Goal: Transaction & Acquisition: Obtain resource

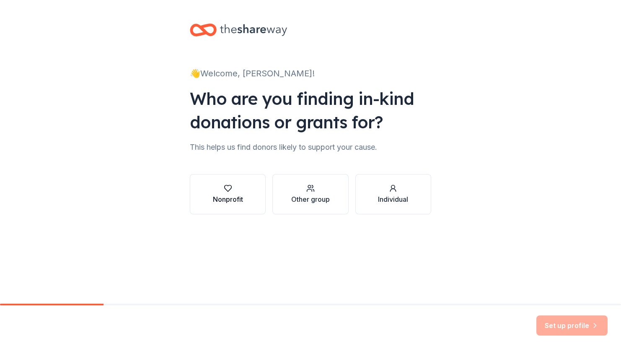
click at [234, 187] on div "button" at bounding box center [228, 188] width 30 height 8
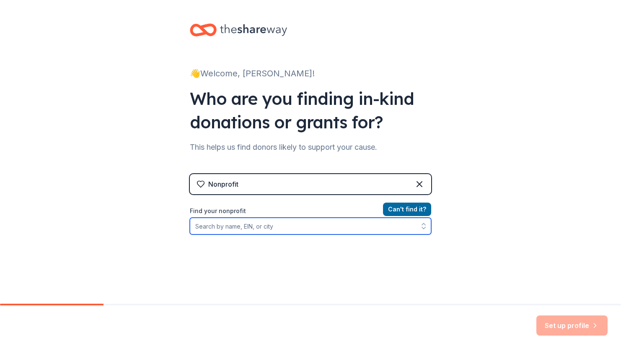
click at [297, 231] on input "Find your nonprofit" at bounding box center [310, 226] width 241 height 17
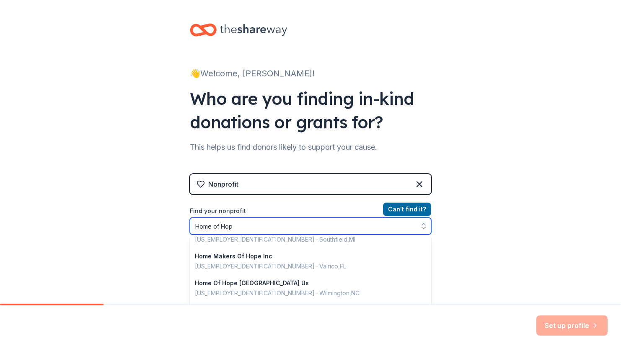
scroll to position [2, 0]
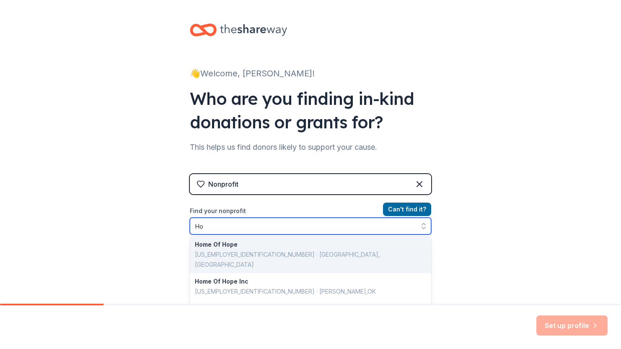
type input "H"
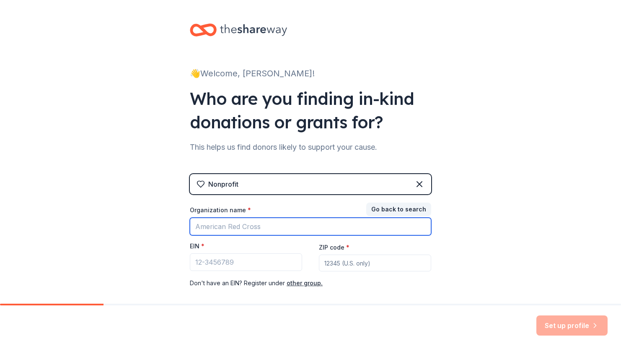
click at [254, 227] on input "Organization name *" at bounding box center [310, 227] width 241 height 18
type input "gwinnett childrens s"
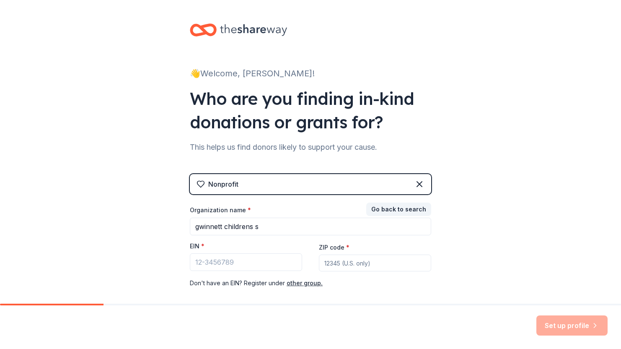
click at [107, 155] on div "👋 Welcome, Jennifer! Who are you finding in-kind donations or grants for? This …" at bounding box center [310, 172] width 621 height 345
click at [412, 205] on button "Go back to search" at bounding box center [398, 208] width 65 height 13
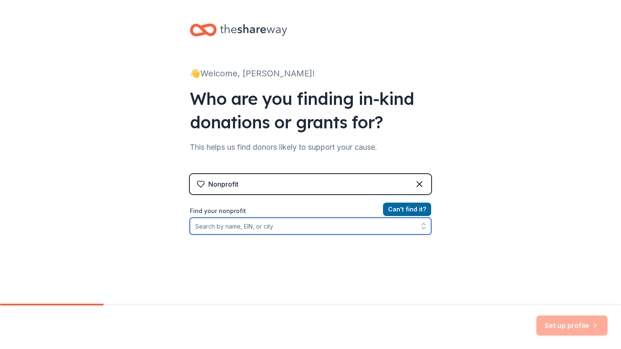
click at [325, 229] on input "Find your nonprofit" at bounding box center [310, 226] width 241 height 17
type input "gwinnett childrens"
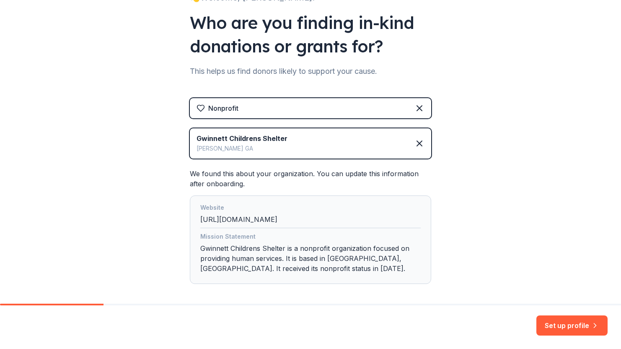
scroll to position [113, 0]
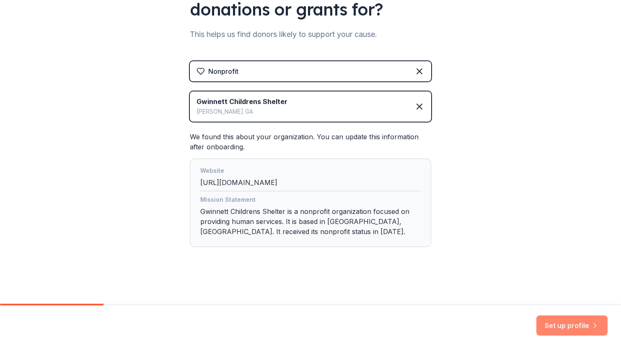
click at [579, 330] on button "Set up profile" at bounding box center [571, 325] width 71 height 20
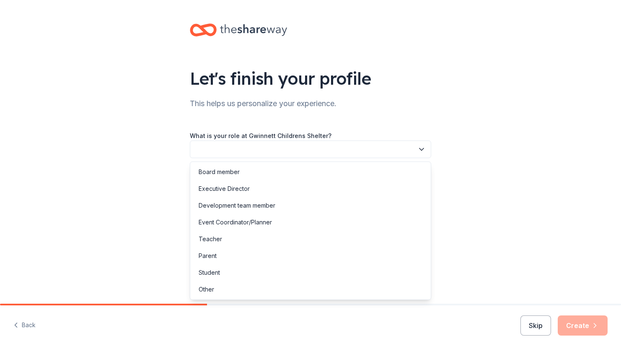
click at [419, 148] on icon "button" at bounding box center [421, 149] width 8 height 8
click at [215, 287] on div "Other" at bounding box center [310, 289] width 237 height 17
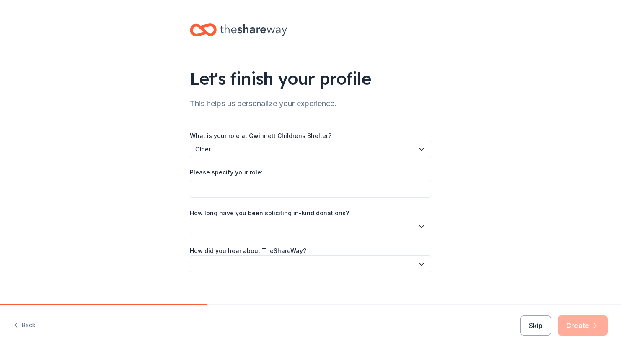
click at [419, 147] on icon "button" at bounding box center [421, 149] width 8 height 8
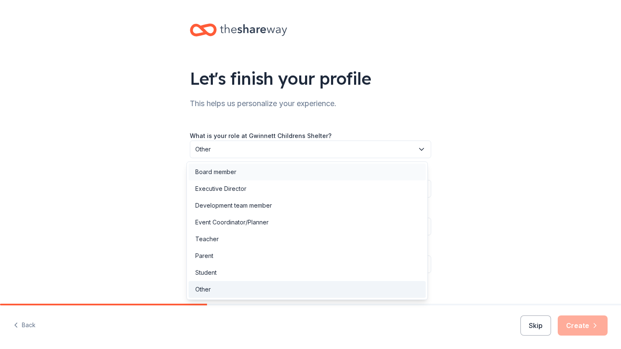
click at [349, 168] on div "Board member" at bounding box center [307, 171] width 237 height 17
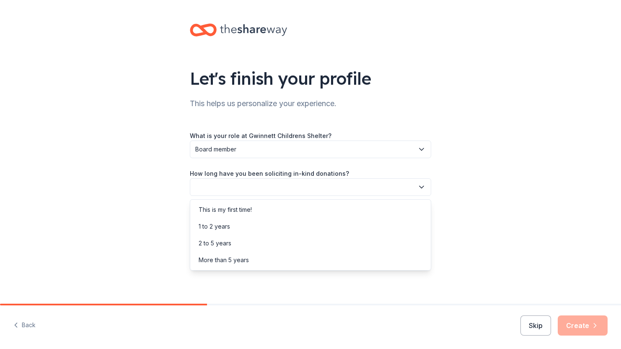
click at [422, 190] on icon "button" at bounding box center [421, 187] width 8 height 8
click at [357, 206] on div "This is my first time!" at bounding box center [310, 209] width 237 height 17
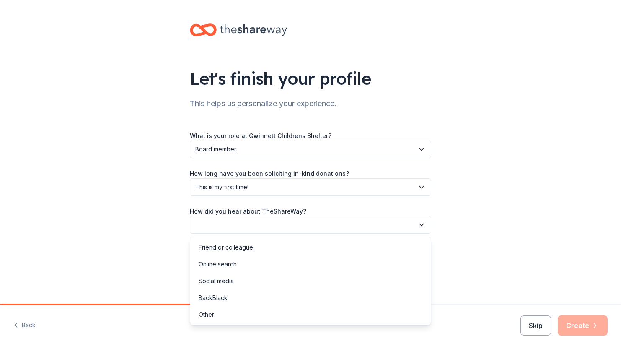
click at [418, 227] on icon "button" at bounding box center [421, 224] width 8 height 8
click at [221, 316] on div "Other" at bounding box center [310, 314] width 237 height 17
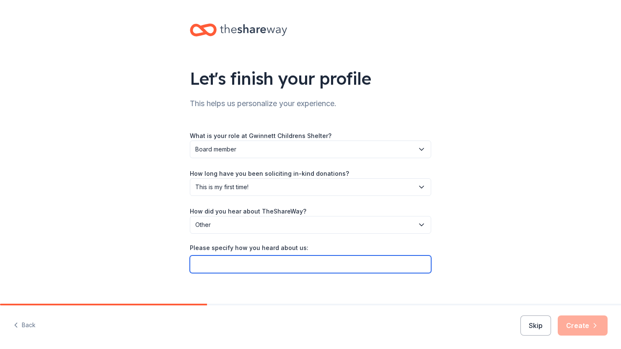
click at [271, 267] on input "Please specify how you heard about us:" at bounding box center [310, 264] width 241 height 18
type input "Chat GPT"
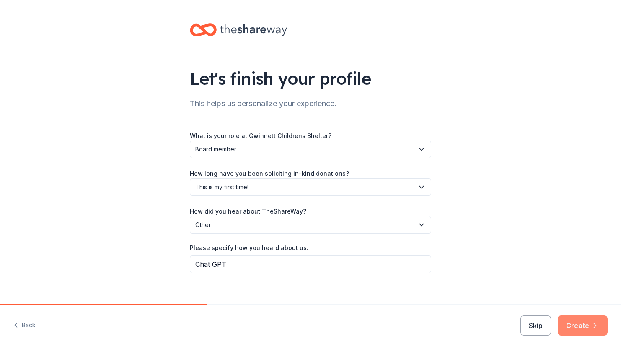
click at [584, 322] on button "Create" at bounding box center [583, 325] width 50 height 20
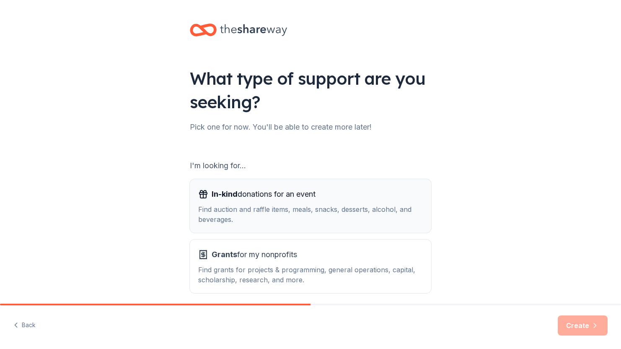
click at [285, 200] on span "In-kind donations for an event" at bounding box center [264, 193] width 104 height 13
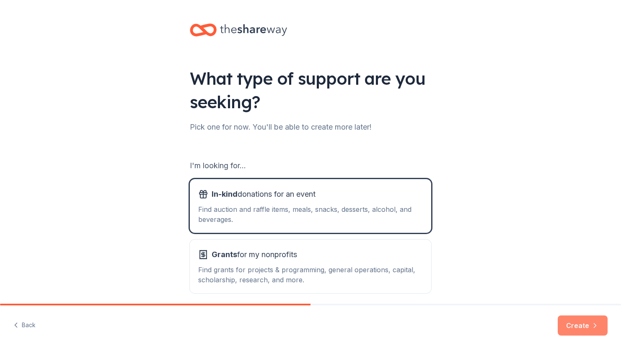
click at [575, 324] on button "Create" at bounding box center [583, 325] width 50 height 20
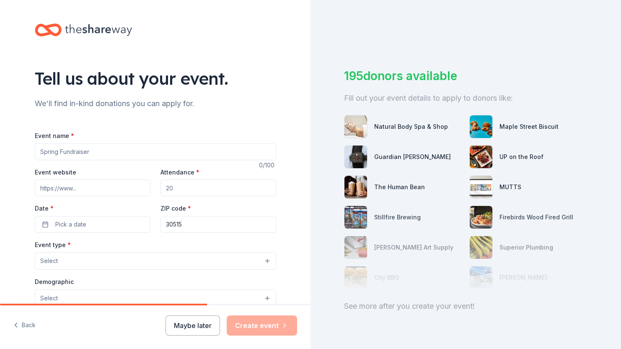
click at [134, 152] on input "Event name *" at bounding box center [155, 151] width 241 height 17
type input "H"
type input "Masquerade Ball"
click at [191, 191] on input "Attendance *" at bounding box center [219, 187] width 116 height 17
type input "400"
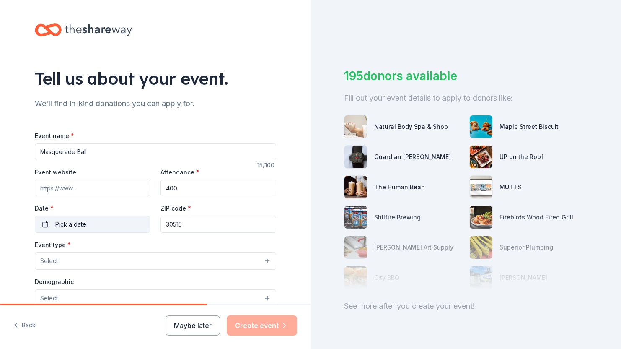
click at [112, 227] on button "Pick a date" at bounding box center [93, 224] width 116 height 17
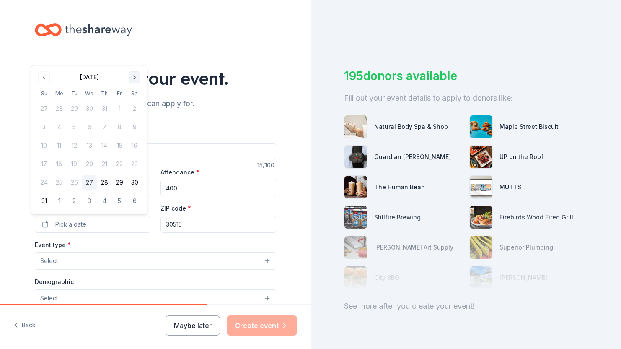
click at [133, 79] on button "Go to next month" at bounding box center [135, 77] width 12 height 12
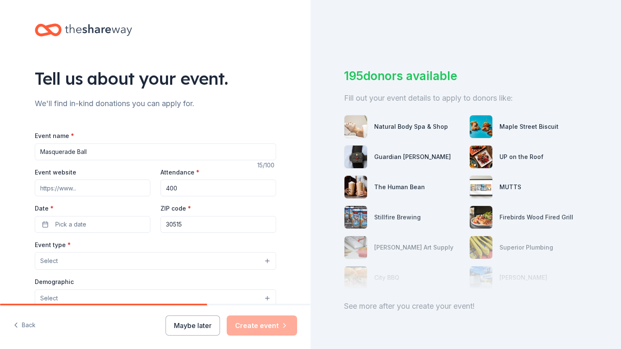
click at [133, 79] on div "Tell us about your event." at bounding box center [155, 78] width 241 height 23
click at [110, 227] on button "Pick a date" at bounding box center [93, 224] width 116 height 17
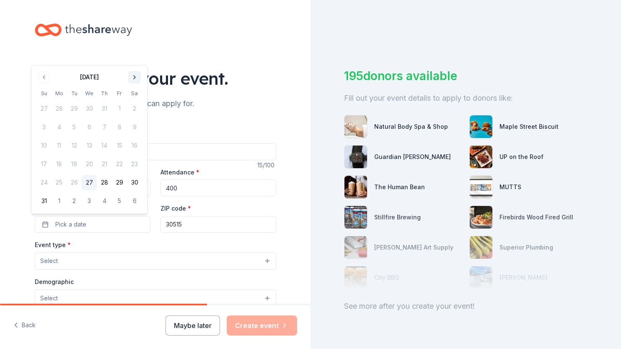
click at [138, 78] on button "Go to next month" at bounding box center [135, 77] width 12 height 12
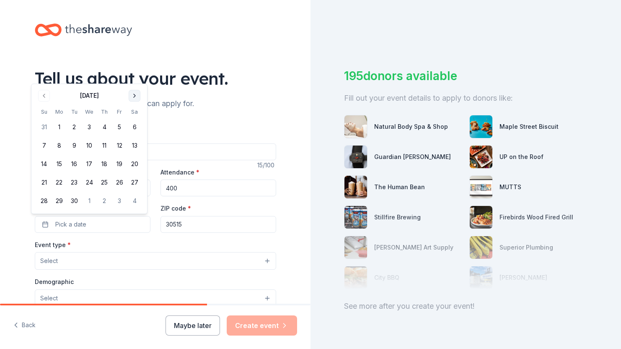
click at [135, 96] on button "Go to next month" at bounding box center [135, 96] width 12 height 12
click at [135, 166] on button "18" at bounding box center [134, 164] width 15 height 15
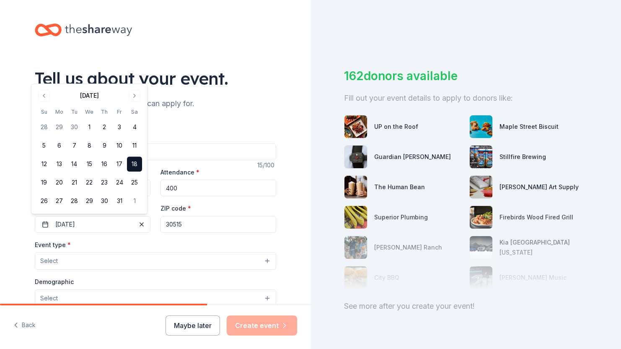
click at [197, 227] on input "30515" at bounding box center [219, 224] width 116 height 17
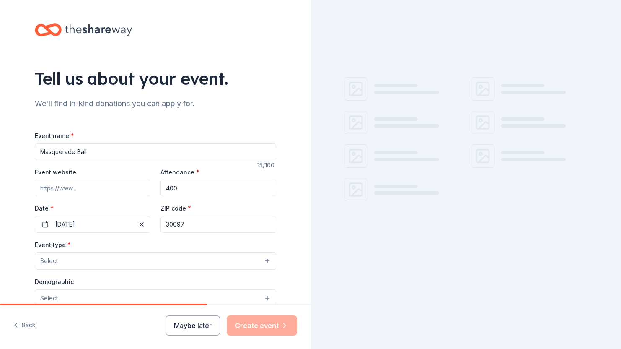
type input "30097"
click at [125, 258] on button "Select" at bounding box center [155, 261] width 241 height 18
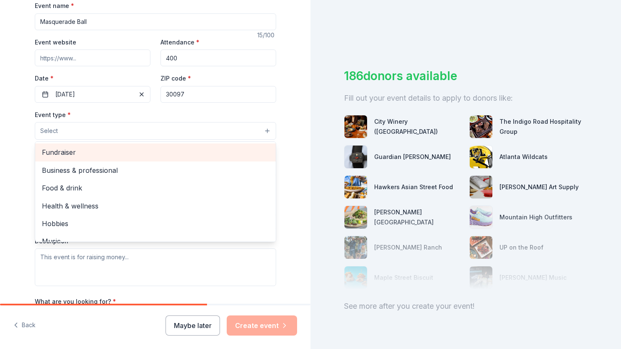
click at [82, 153] on span "Fundraiser" at bounding box center [155, 152] width 227 height 11
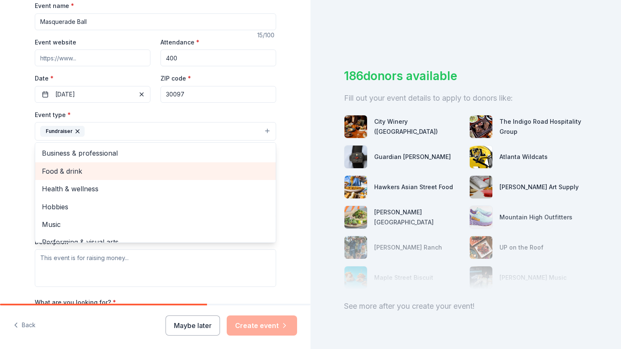
click at [75, 167] on span "Food & drink" at bounding box center [155, 171] width 227 height 11
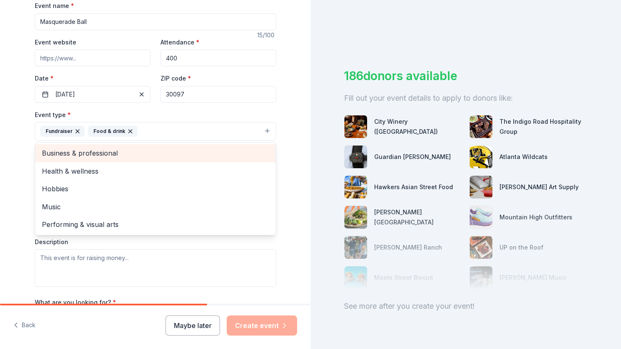
click at [101, 150] on span "Business & professional" at bounding box center [155, 153] width 227 height 11
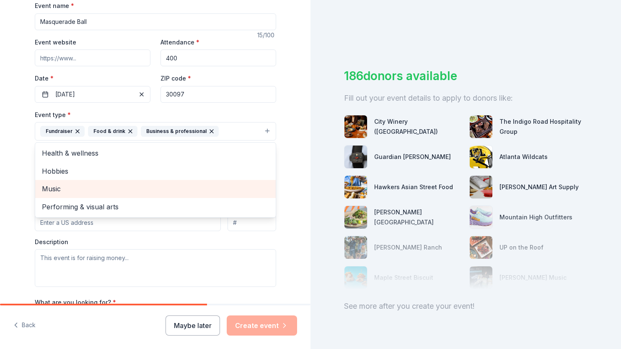
click at [83, 186] on span "Music" at bounding box center [155, 188] width 227 height 11
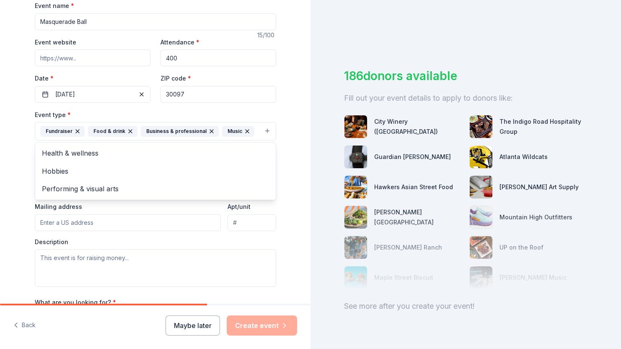
click at [281, 245] on div "Tell us about your event. We'll find in-kind donations you can apply for. Event…" at bounding box center [155, 149] width 268 height 559
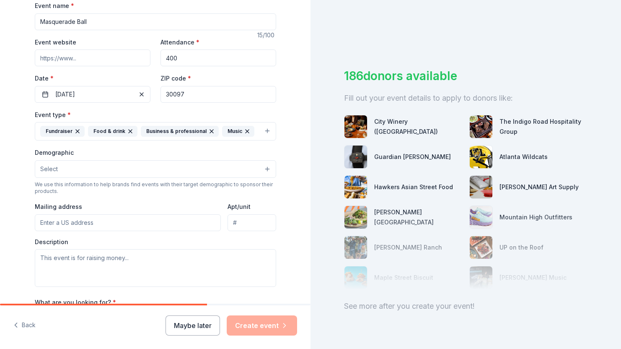
click at [139, 219] on input "Mailing address" at bounding box center [128, 222] width 187 height 17
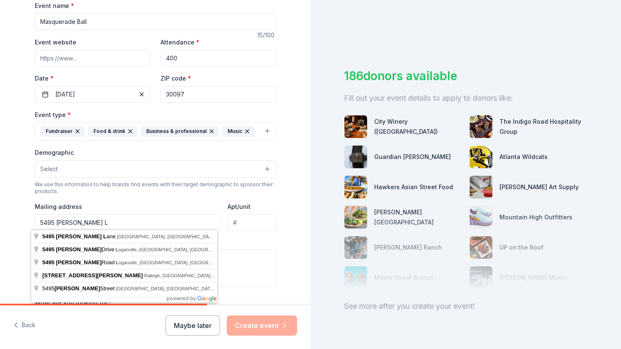
type input "5495 MCCULLERS LN, LOGANVILLE, GA 30052-2932"
click at [269, 240] on div "Description" at bounding box center [155, 262] width 241 height 49
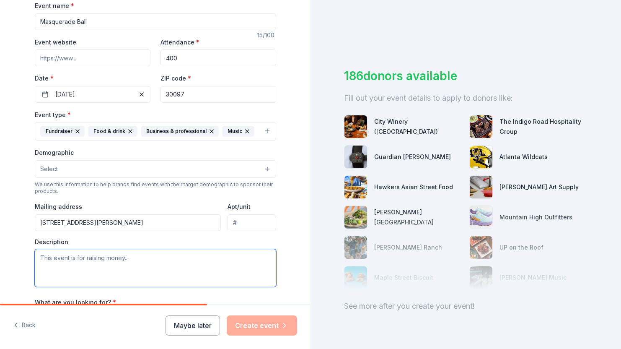
click at [102, 259] on textarea at bounding box center [155, 268] width 241 height 38
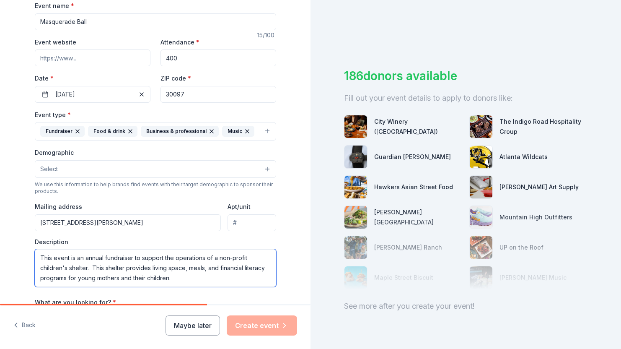
click at [75, 275] on textarea "This event is an annual fundraiser to support the operations of a non-profit ch…" at bounding box center [155, 268] width 241 height 38
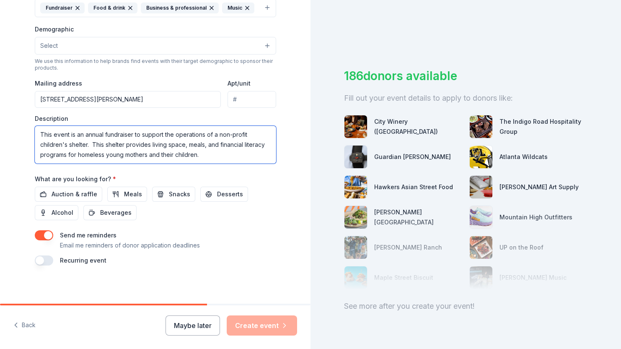
click at [210, 155] on textarea "This event is an annual fundraiser to support the operations of a non-profit ch…" at bounding box center [155, 145] width 241 height 38
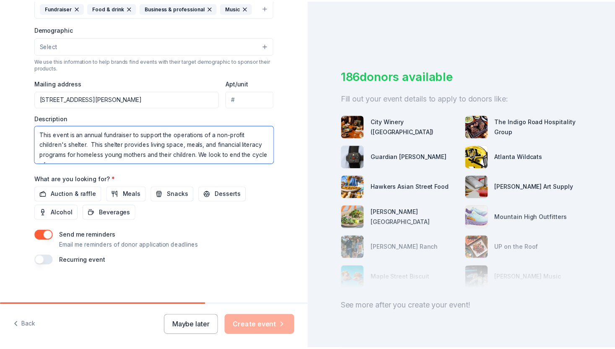
scroll to position [5, 0]
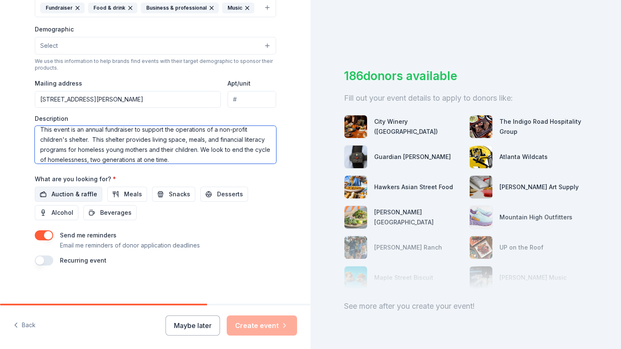
type textarea "This event is an annual fundraiser to support the operations of a non-profit ch…"
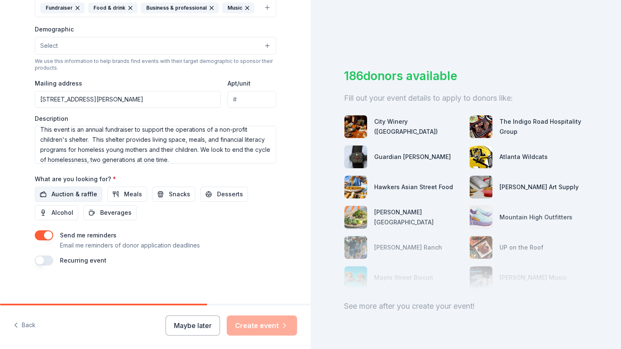
click at [71, 189] on span "Auction & raffle" at bounding box center [75, 194] width 46 height 10
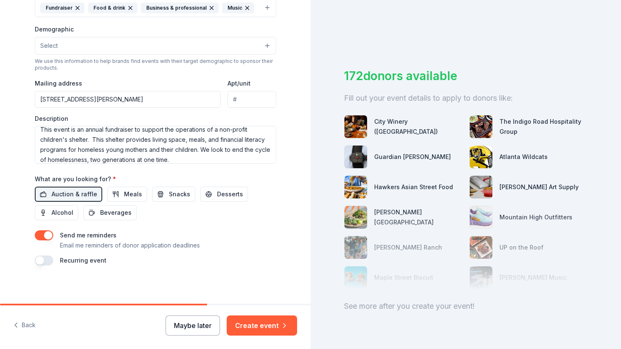
click at [207, 322] on button "Maybe later" at bounding box center [193, 325] width 54 height 20
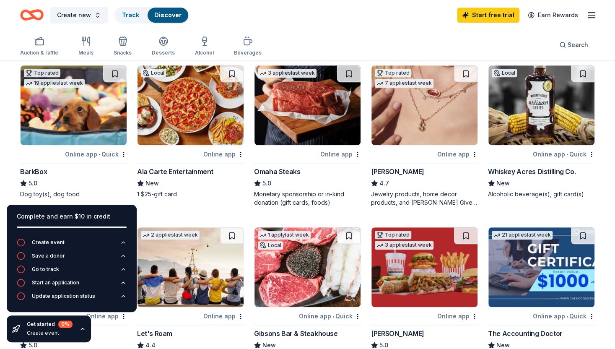
scroll to position [226, 0]
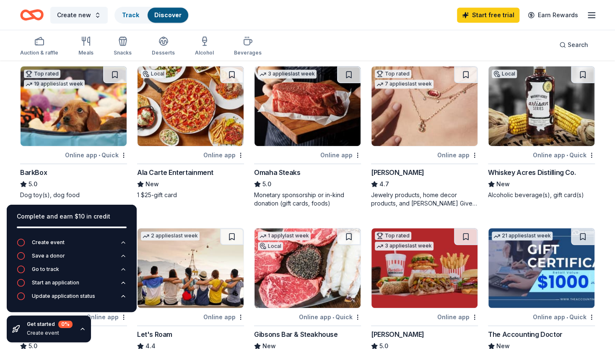
click at [108, 131] on img at bounding box center [74, 106] width 106 height 80
click at [281, 170] on div "Omaha Steaks" at bounding box center [277, 172] width 46 height 10
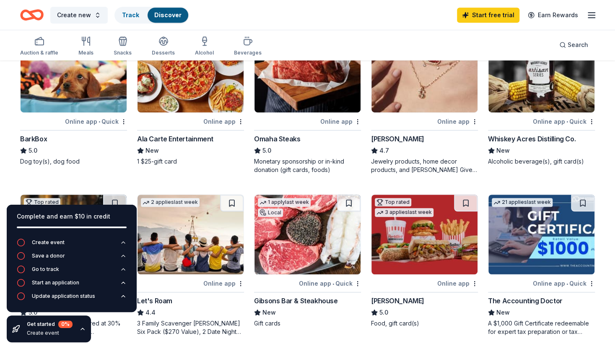
click at [455, 122] on div "Online app" at bounding box center [457, 121] width 41 height 10
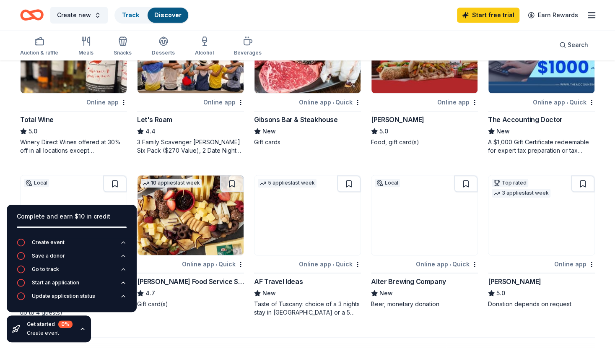
scroll to position [438, 0]
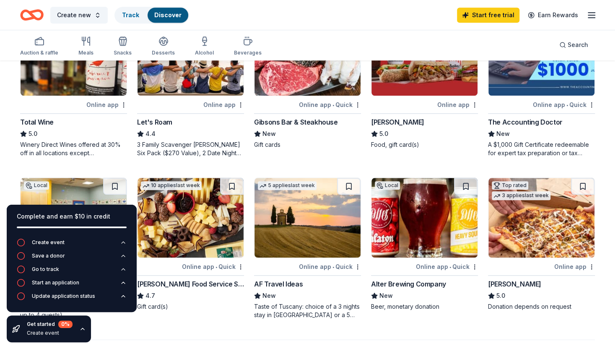
click at [106, 104] on div "Online app" at bounding box center [106, 104] width 41 height 10
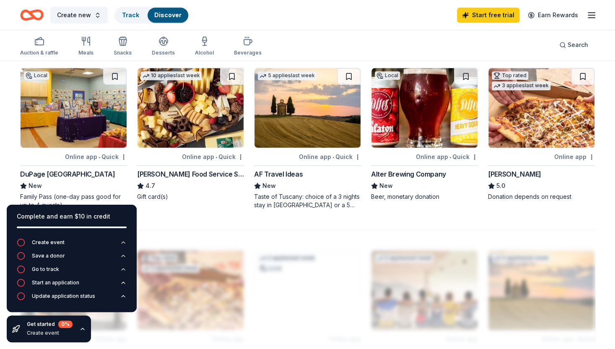
scroll to position [539, 0]
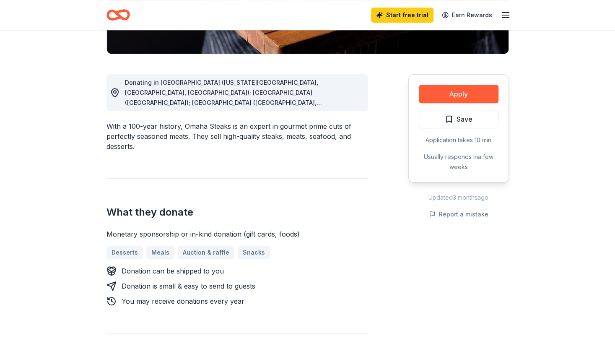
scroll to position [204, 0]
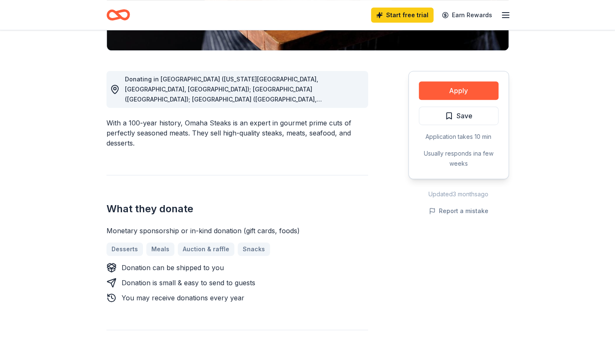
click at [204, 250] on div "Desserts Meals Auction & raffle Snacks" at bounding box center [237, 248] width 262 height 13
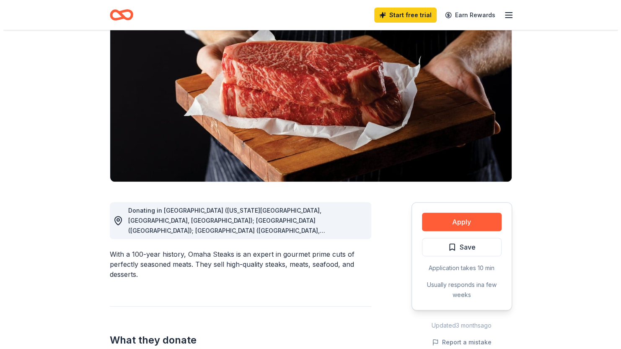
scroll to position [73, 0]
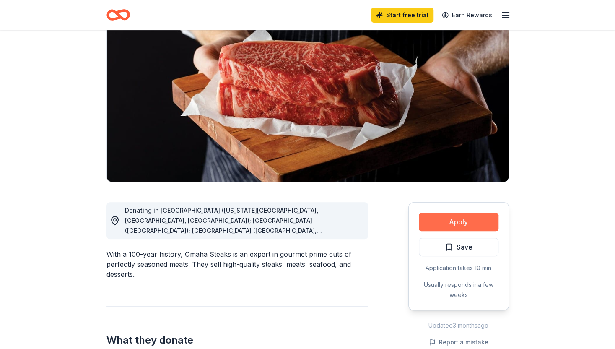
click at [463, 220] on button "Apply" at bounding box center [459, 221] width 80 height 18
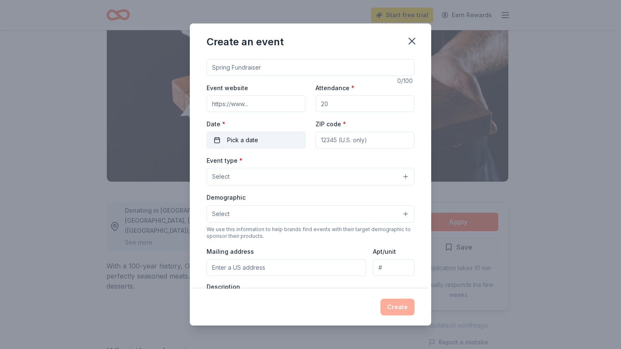
scroll to position [0, 0]
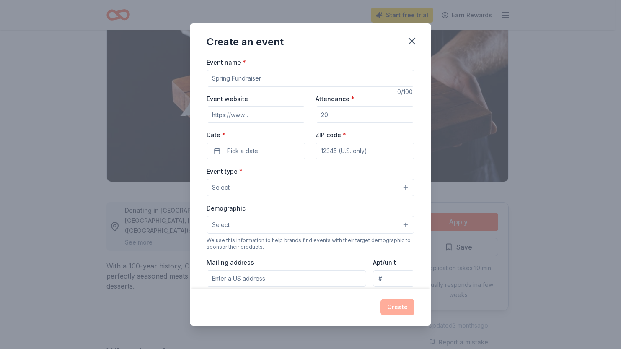
click at [258, 81] on input "Event name *" at bounding box center [311, 78] width 208 height 17
type input "Home of Hope at Gwinnett Children's Shelter Masquerade Ball"
click at [342, 114] on input "Attendance *" at bounding box center [365, 114] width 99 height 17
type input "400"
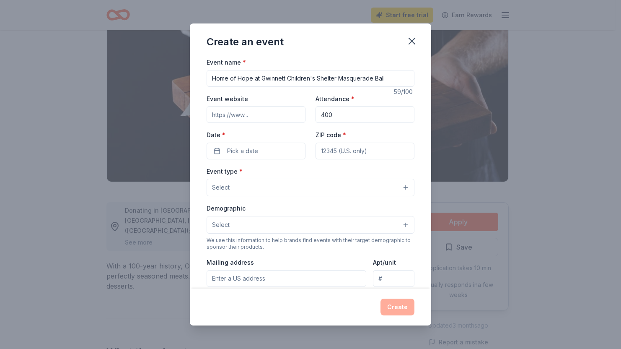
type input "30097"
type input "5495 MCCULLERS LN, LOGANVILLE, GA 30052-2932"
click at [275, 154] on button "Pick a date" at bounding box center [256, 150] width 99 height 17
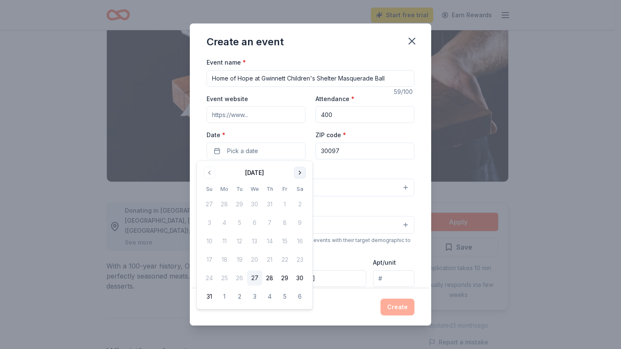
click at [301, 175] on button "Go to next month" at bounding box center [300, 173] width 12 height 12
click at [300, 241] on button "18" at bounding box center [300, 240] width 15 height 15
click at [348, 189] on button "Select" at bounding box center [311, 188] width 208 height 18
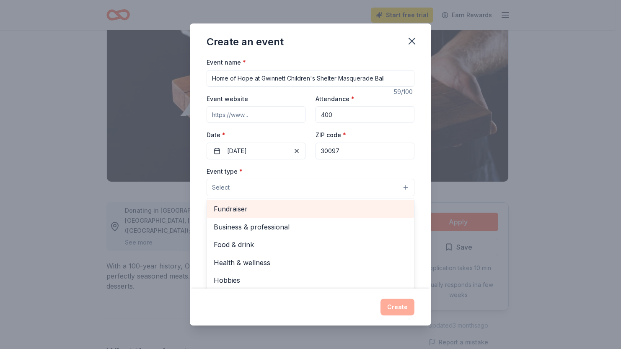
click at [256, 207] on span "Fundraiser" at bounding box center [311, 208] width 194 height 11
click at [256, 207] on span "Business & professional" at bounding box center [311, 209] width 194 height 11
click at [256, 207] on span "Food & drink" at bounding box center [311, 209] width 194 height 11
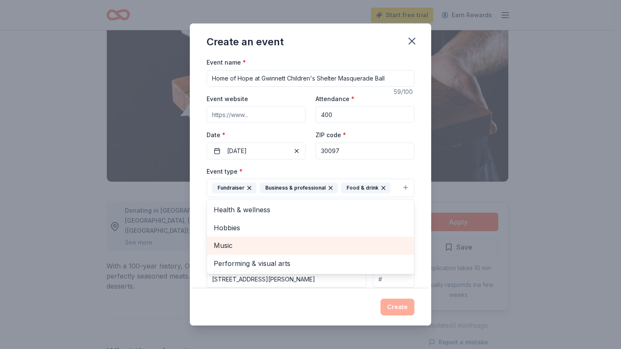
click at [237, 245] on span "Music" at bounding box center [311, 245] width 194 height 11
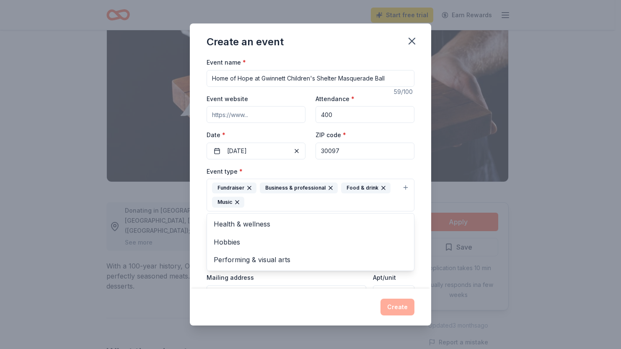
click at [360, 167] on div "Event type * Fundraiser Business & professional Food & drink Music Health & wel…" at bounding box center [311, 189] width 208 height 46
click at [398, 236] on button "Select" at bounding box center [311, 240] width 208 height 18
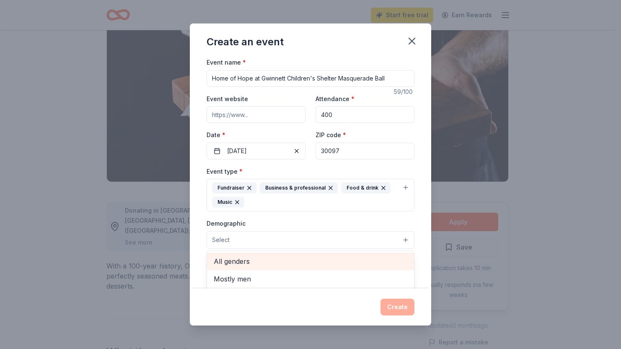
click at [273, 256] on span "All genders" at bounding box center [311, 261] width 194 height 11
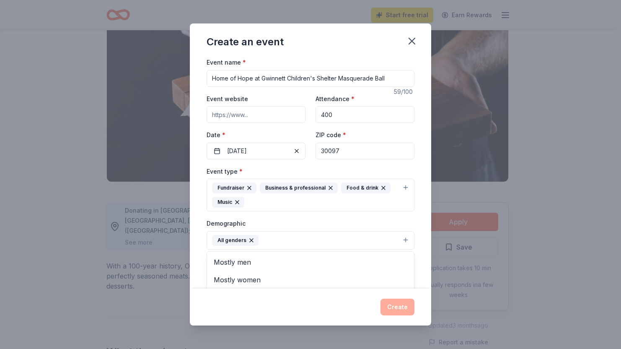
click at [301, 220] on div "Demographic All genders Mostly men Mostly women All ages 0-10 yrs 10-20 yrs 20-…" at bounding box center [311, 233] width 208 height 31
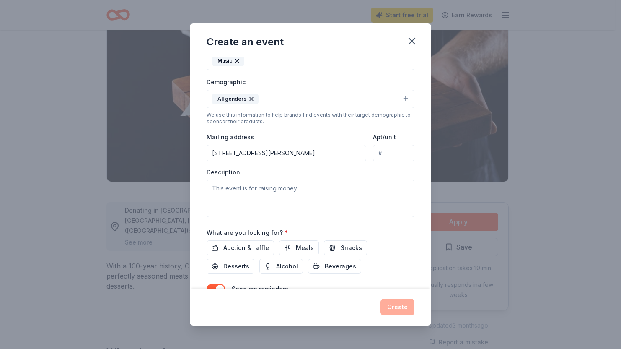
scroll to position [145, 0]
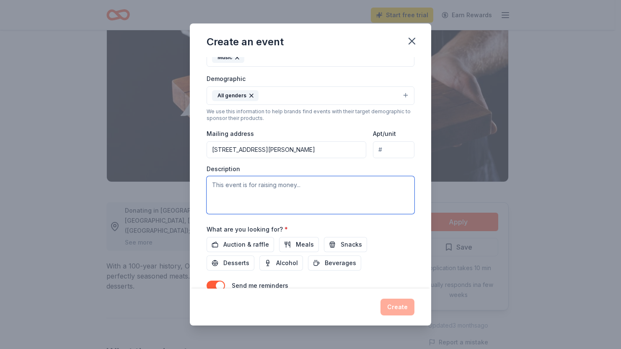
click at [273, 192] on textarea at bounding box center [311, 195] width 208 height 38
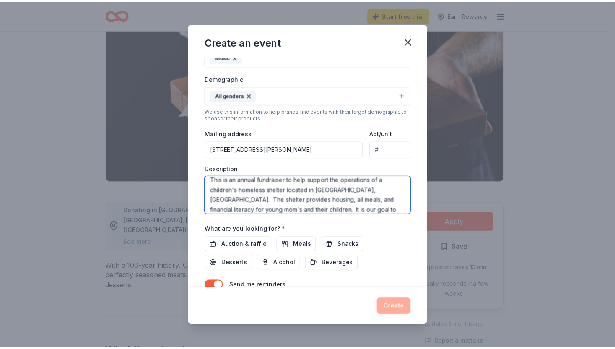
scroll to position [15, 0]
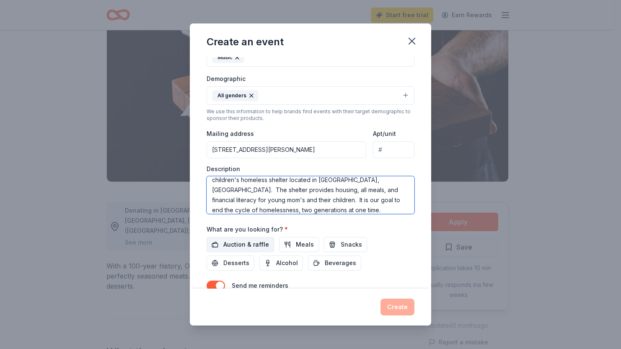
type textarea "This is an annual fundraiser to help support the operations of a children's hom…"
click at [241, 239] on span "Auction & raffle" at bounding box center [246, 244] width 46 height 10
click at [399, 304] on button "Create" at bounding box center [398, 306] width 34 height 17
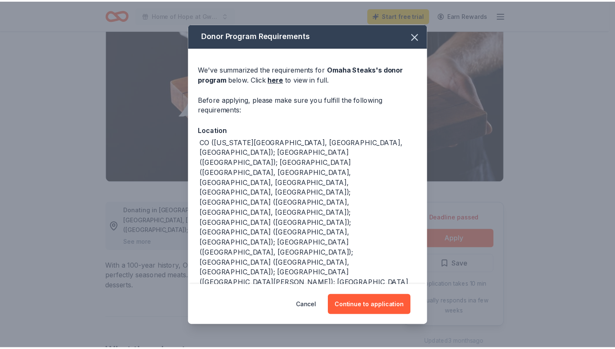
scroll to position [72, 0]
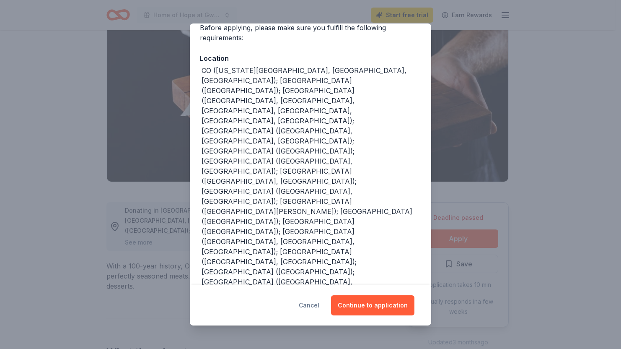
click at [311, 306] on button "Cancel" at bounding box center [309, 305] width 21 height 20
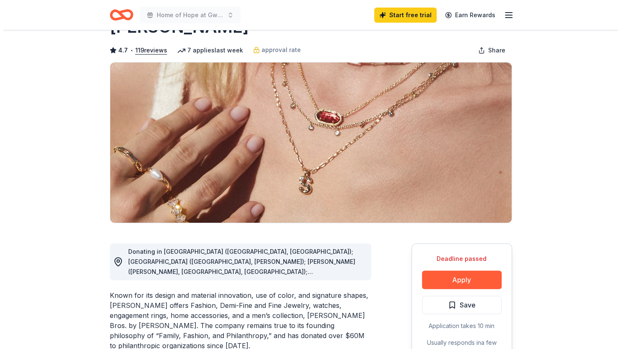
scroll to position [60, 0]
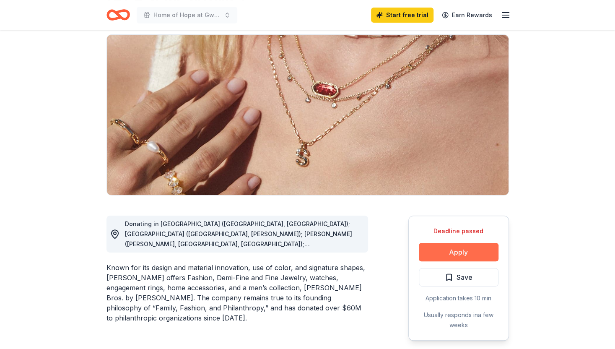
click at [463, 256] on button "Apply" at bounding box center [459, 252] width 80 height 18
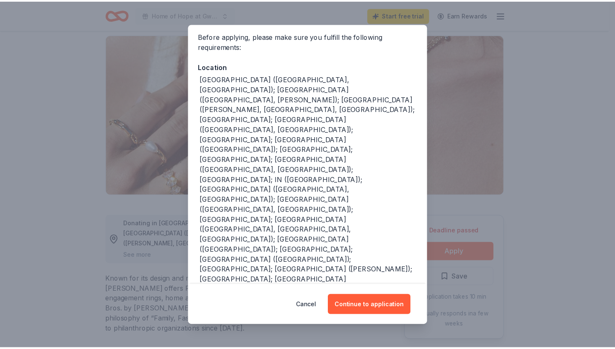
scroll to position [65, 0]
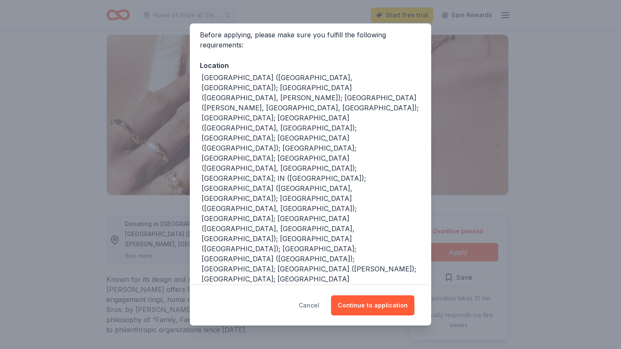
click at [314, 306] on button "Cancel" at bounding box center [309, 305] width 21 height 20
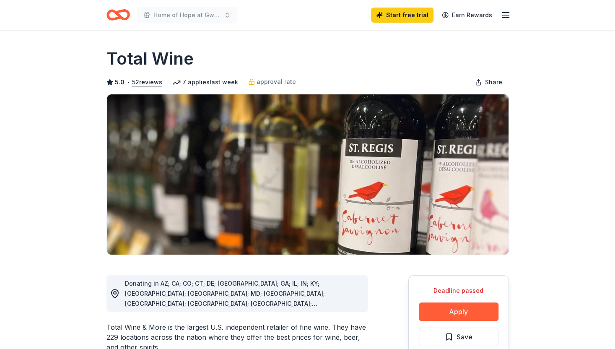
click at [453, 290] on div "Deadline passed" at bounding box center [459, 290] width 80 height 10
click at [458, 307] on button "Apply" at bounding box center [459, 311] width 80 height 18
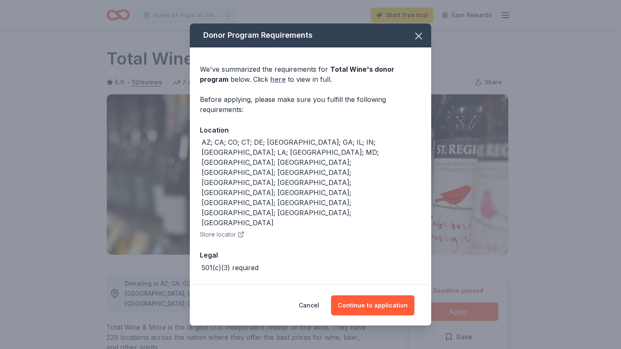
click at [270, 84] on link "here" at bounding box center [278, 79] width 16 height 10
click at [421, 42] on icon "button" at bounding box center [419, 36] width 12 height 12
